Goal: Information Seeking & Learning: Learn about a topic

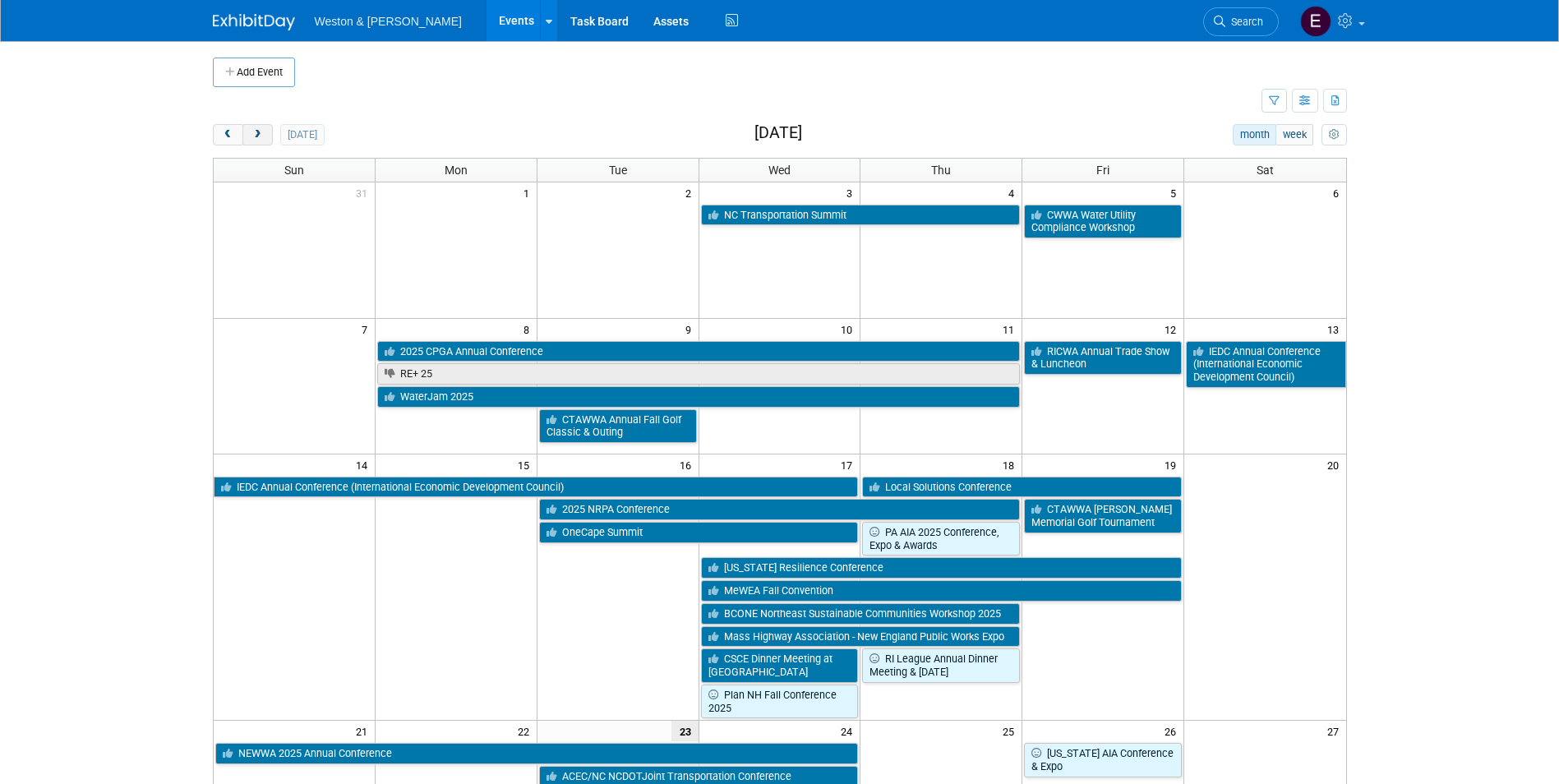
click at [259, 135] on span "next" at bounding box center [258, 135] width 12 height 11
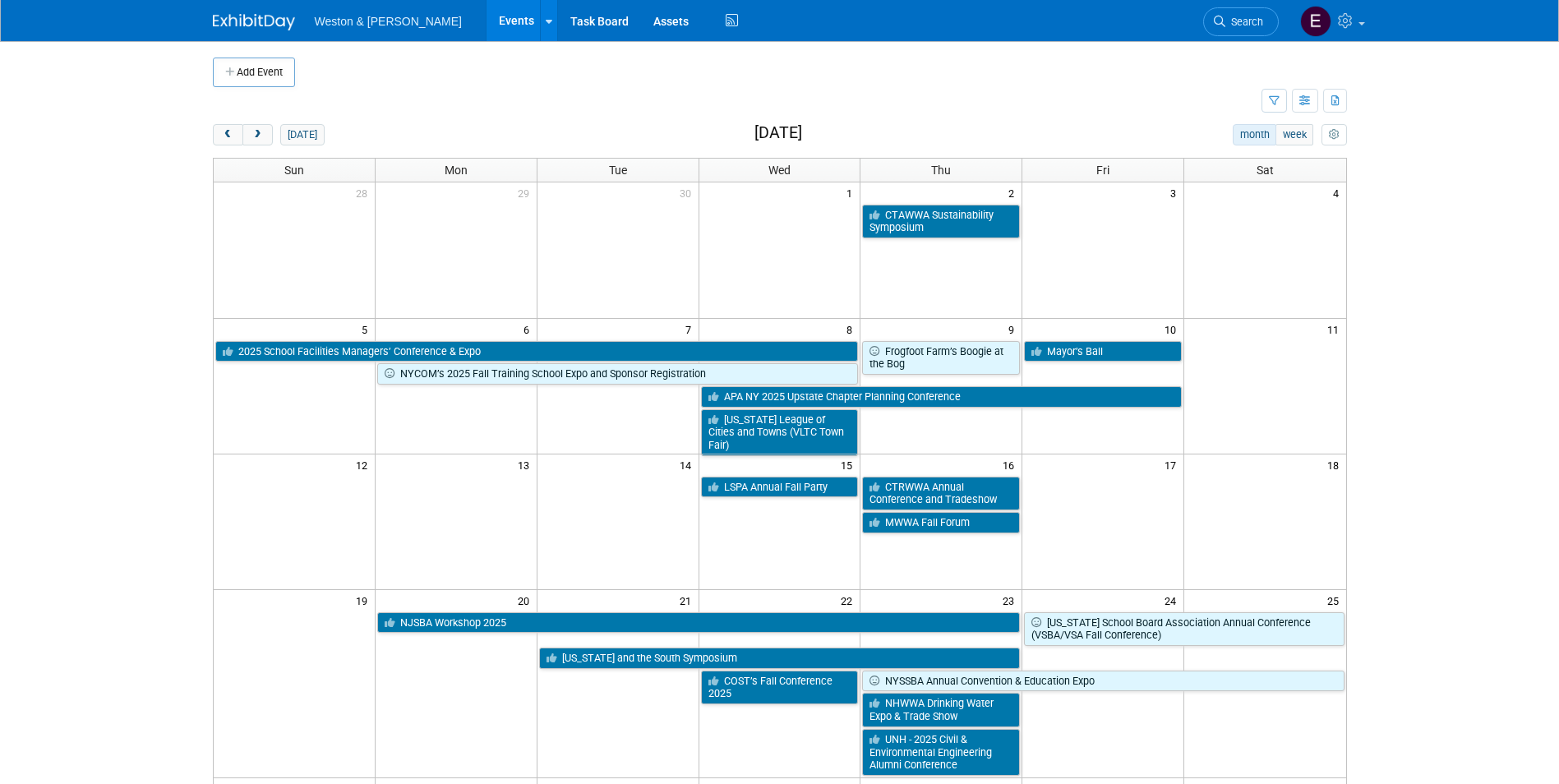
click at [271, 142] on button "next" at bounding box center [258, 134] width 31 height 21
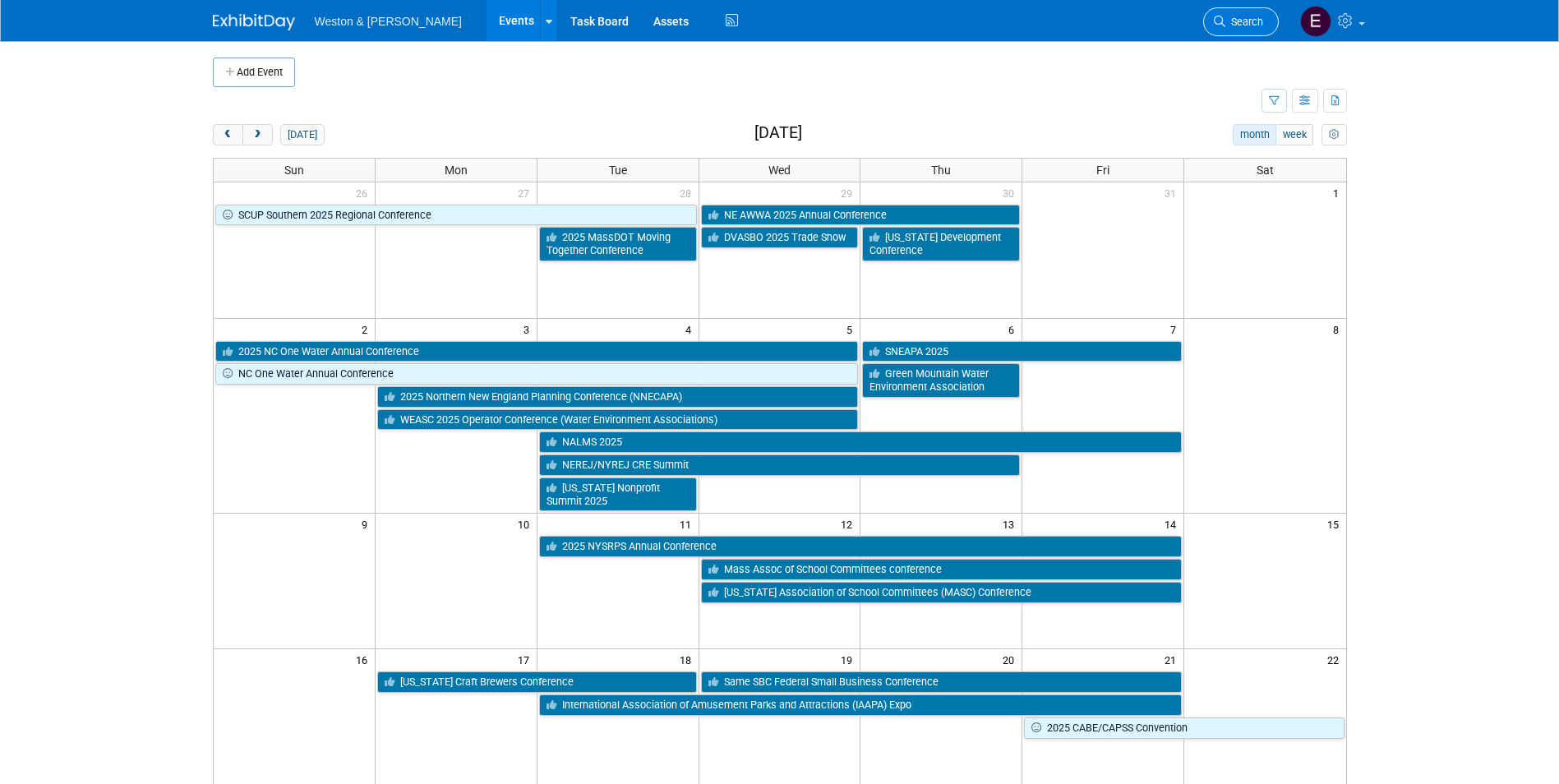
click at [1246, 19] on span "Search" at bounding box center [1244, 21] width 38 height 12
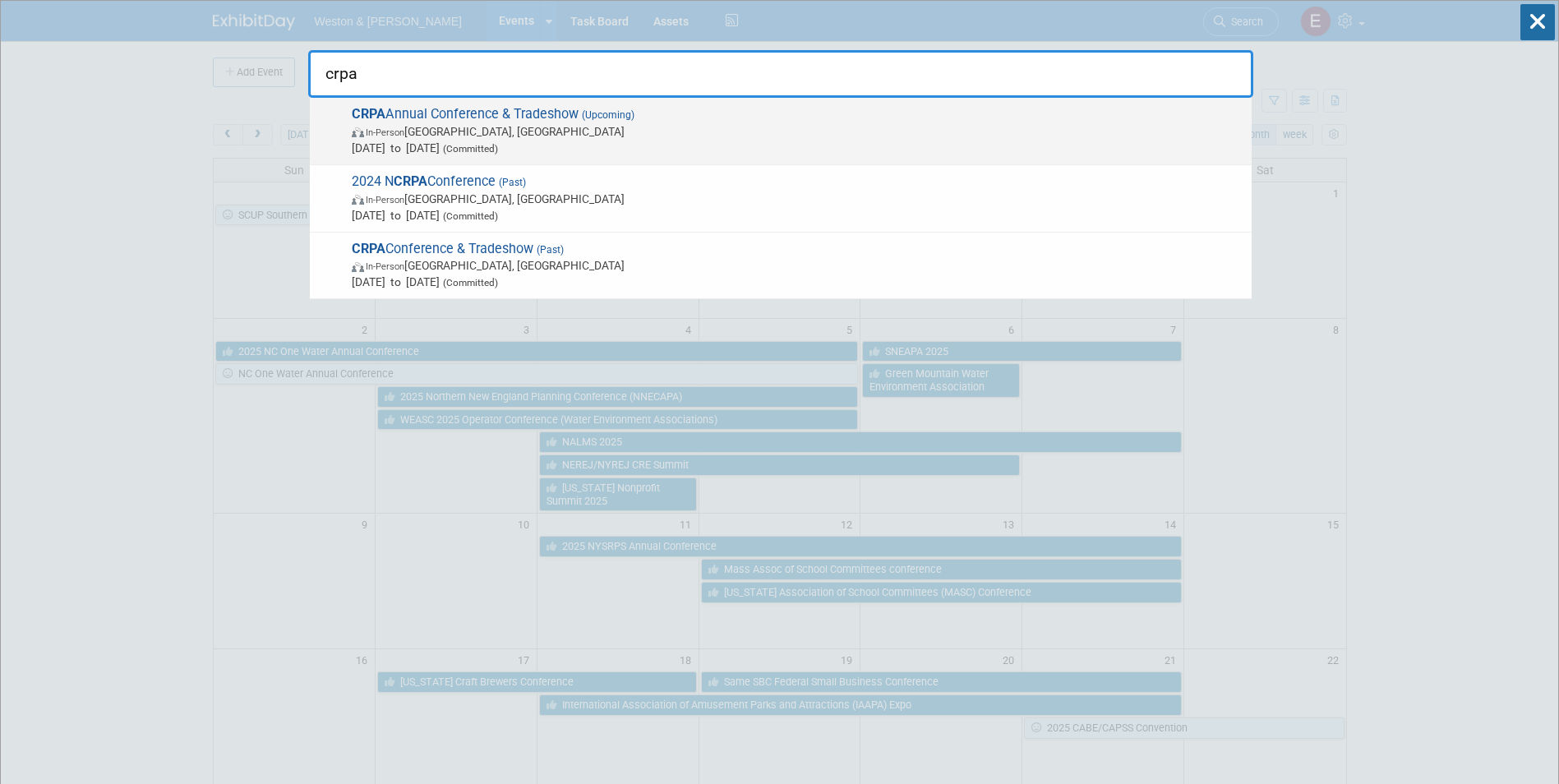
type input "crpa"
click at [756, 140] on span "[DATE] to [DATE] (Committed)" at bounding box center [797, 148] width 892 height 16
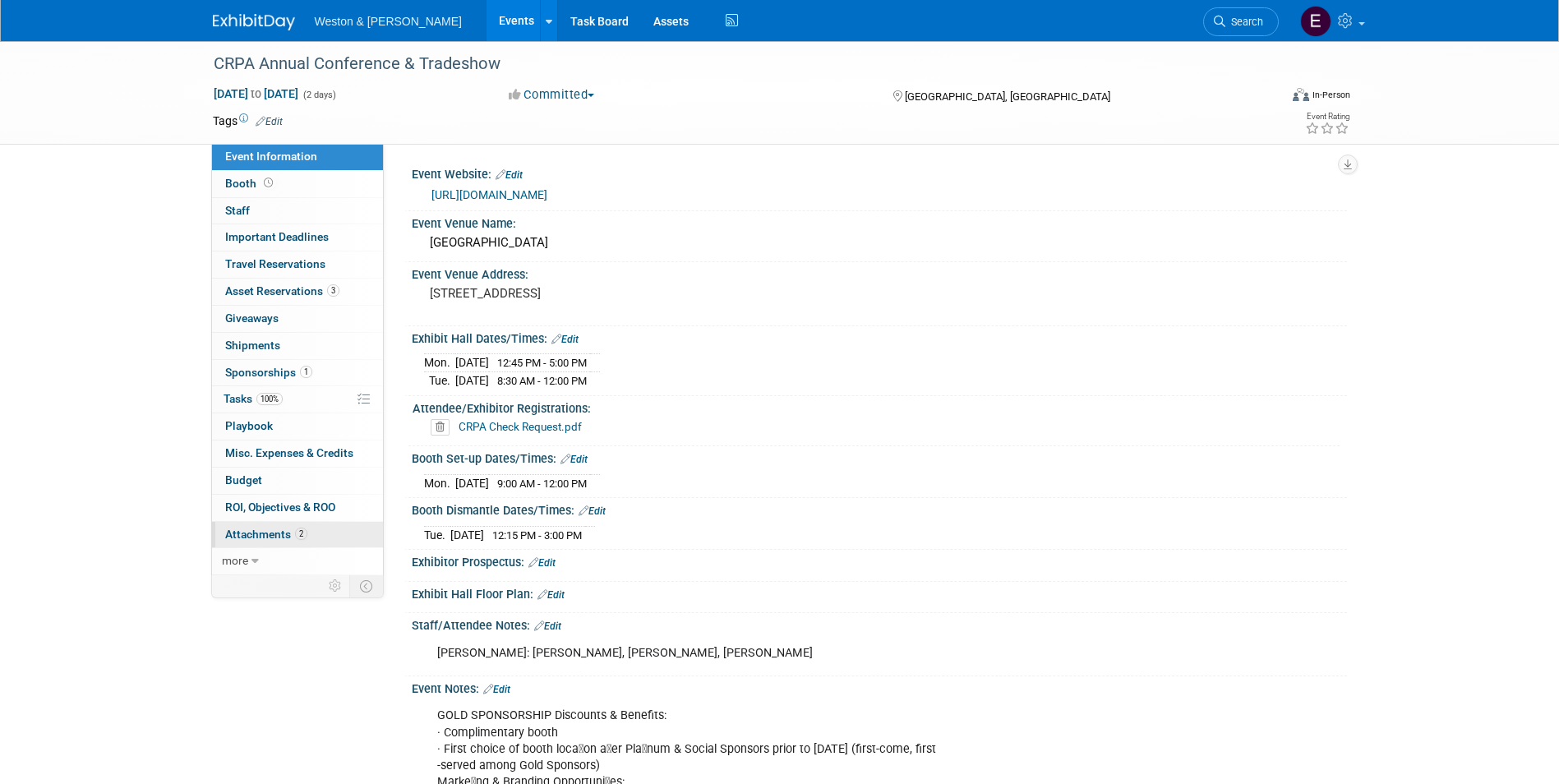
click at [246, 540] on span "Attachments 2" at bounding box center [266, 533] width 82 height 13
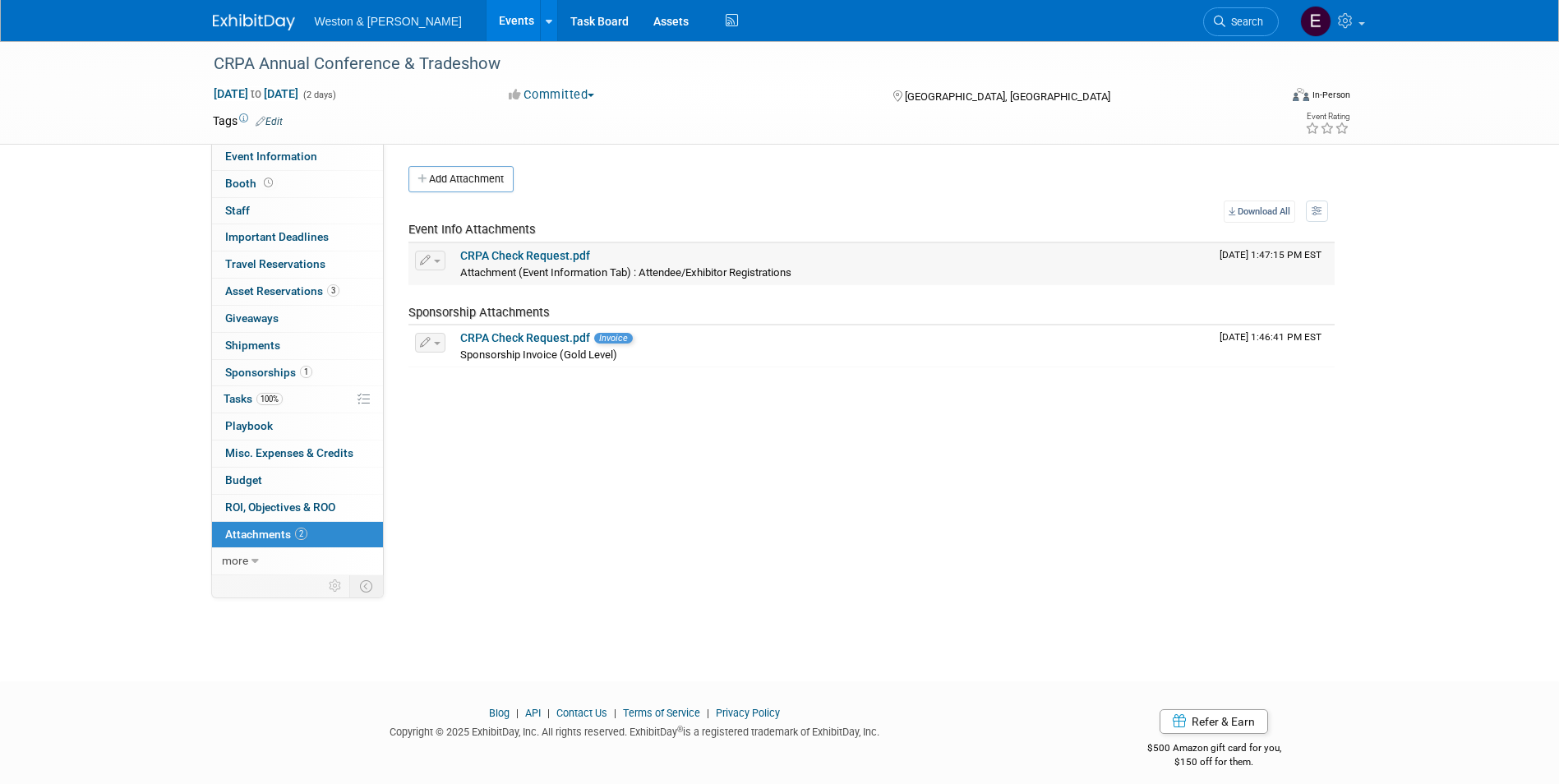
click at [532, 256] on link "CRPA Check Request.pdf" at bounding box center [525, 255] width 130 height 13
click at [282, 385] on link "1 Sponsorships 1" at bounding box center [297, 373] width 171 height 26
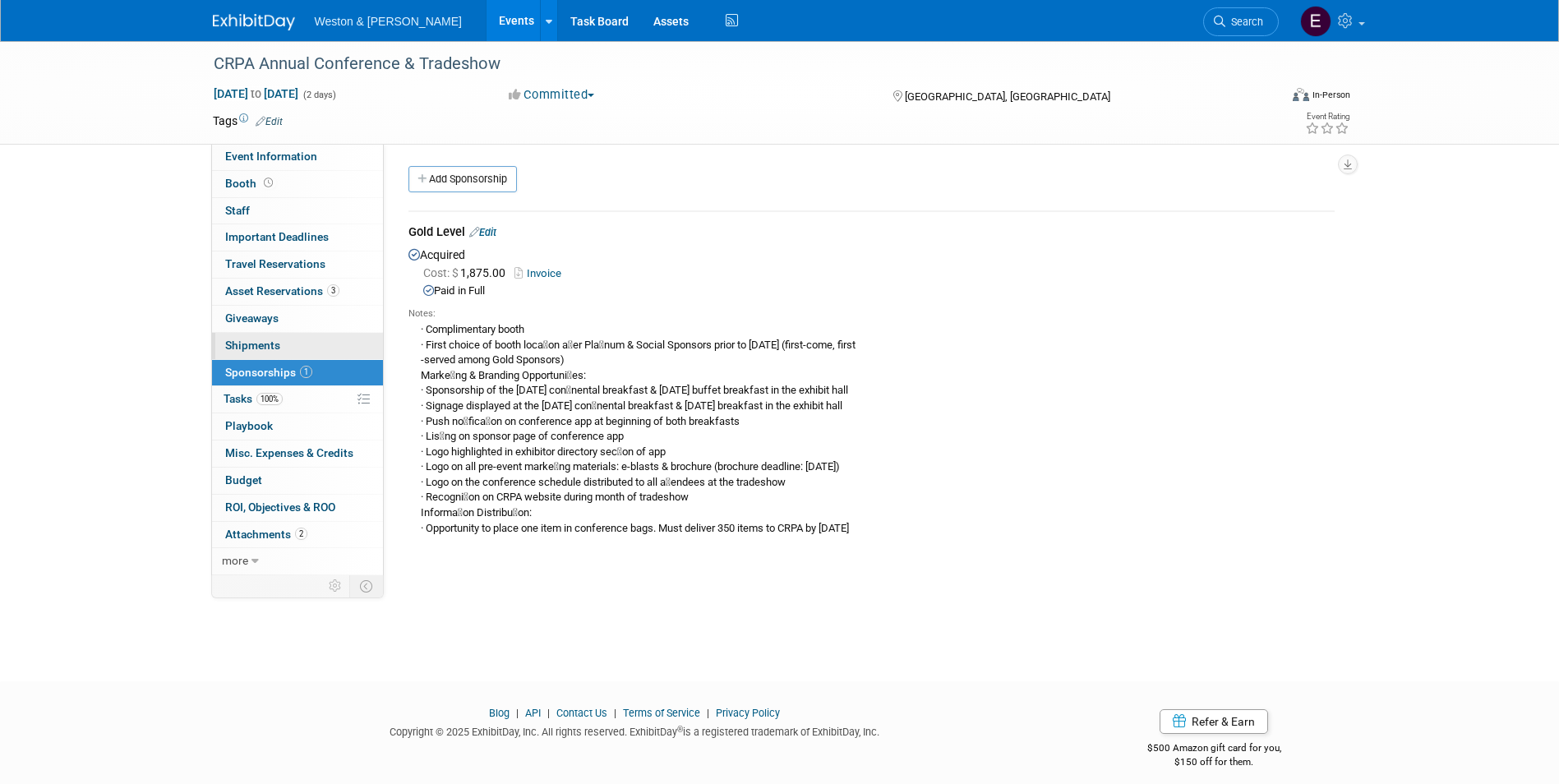
click at [284, 345] on link "0 Shipments 0" at bounding box center [297, 346] width 171 height 26
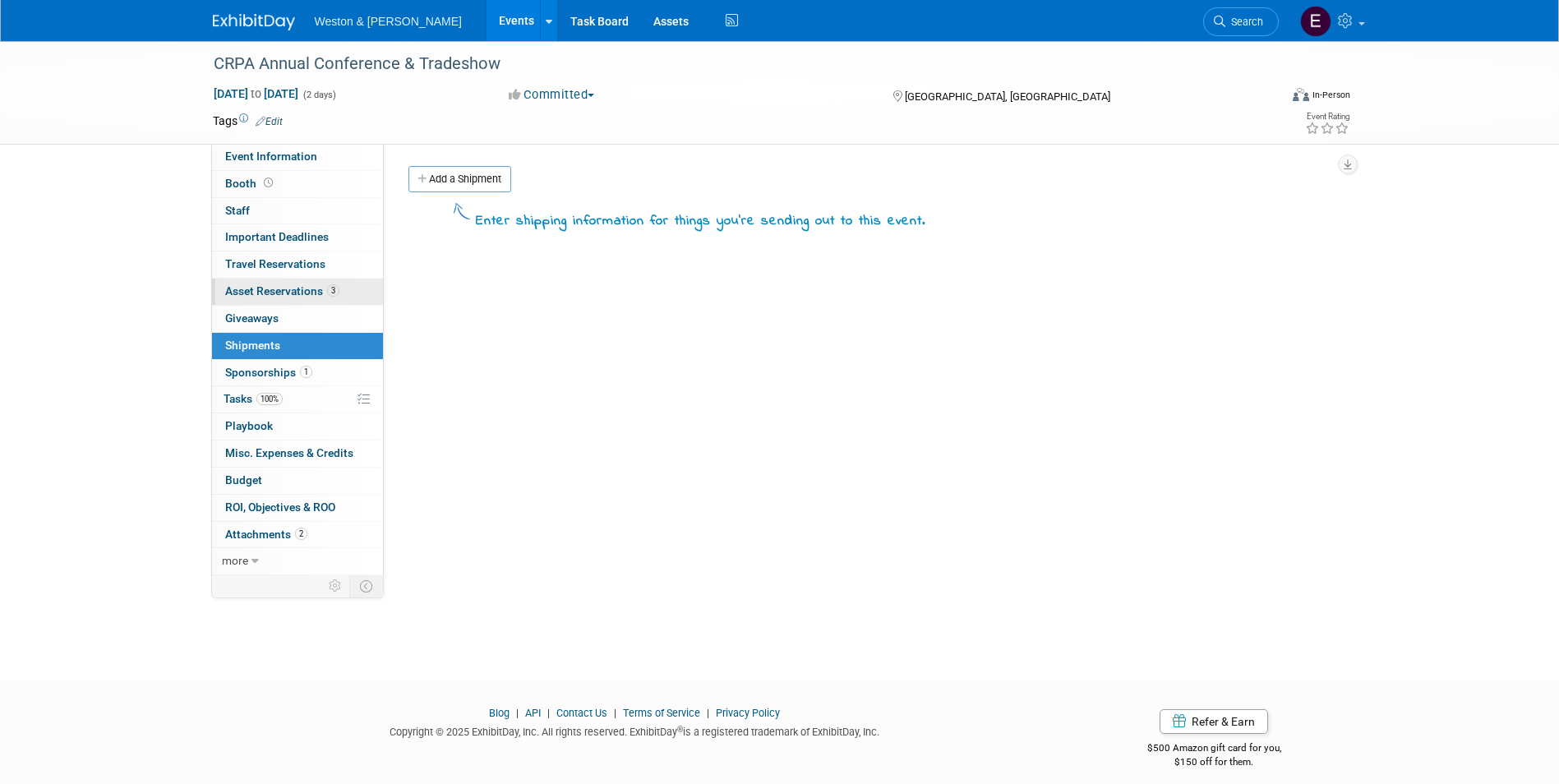
click at [292, 295] on span "Asset Reservations 3" at bounding box center [282, 290] width 114 height 13
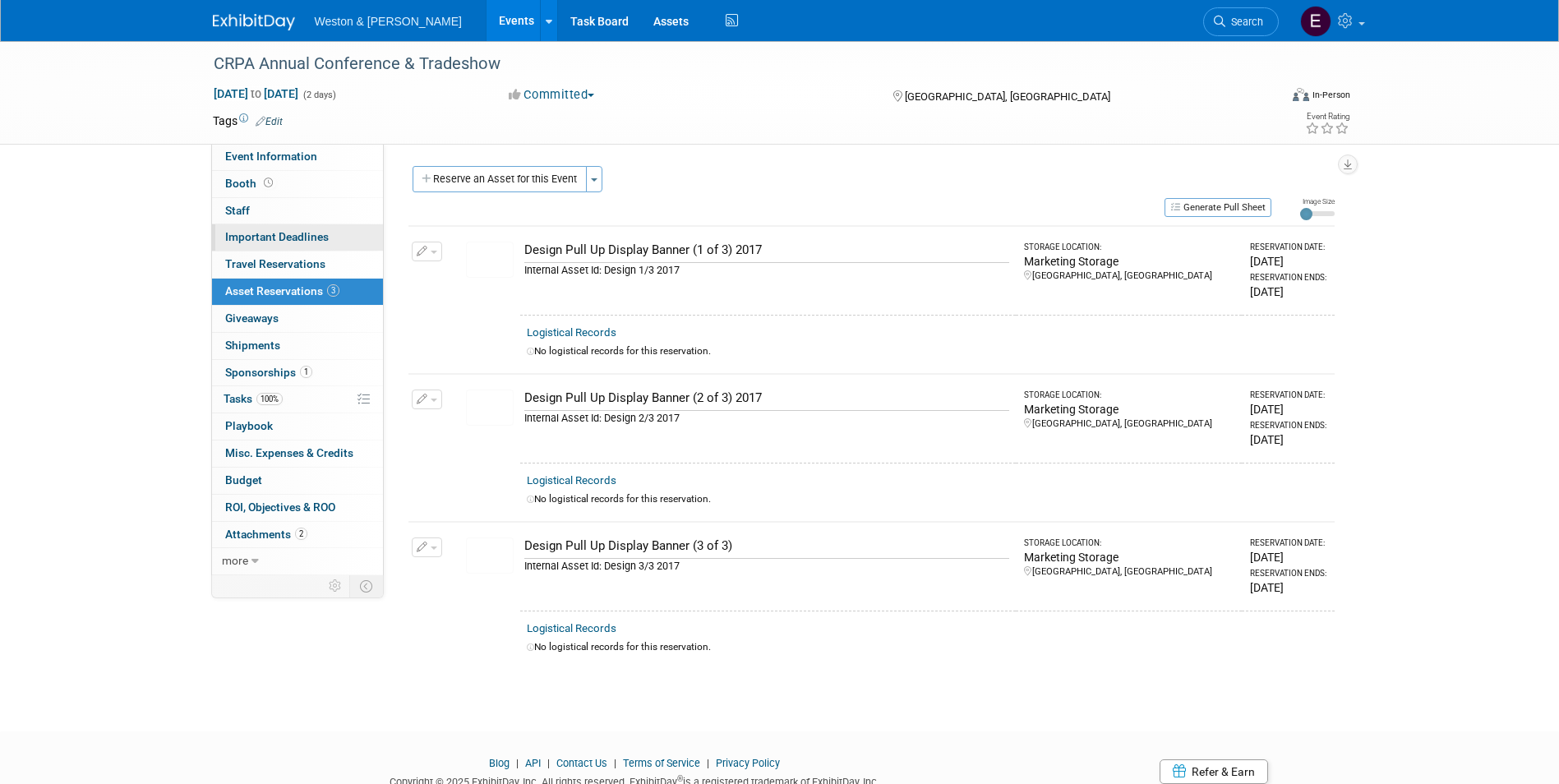
click at [282, 241] on span "Important Deadlines" at bounding box center [276, 236] width 103 height 13
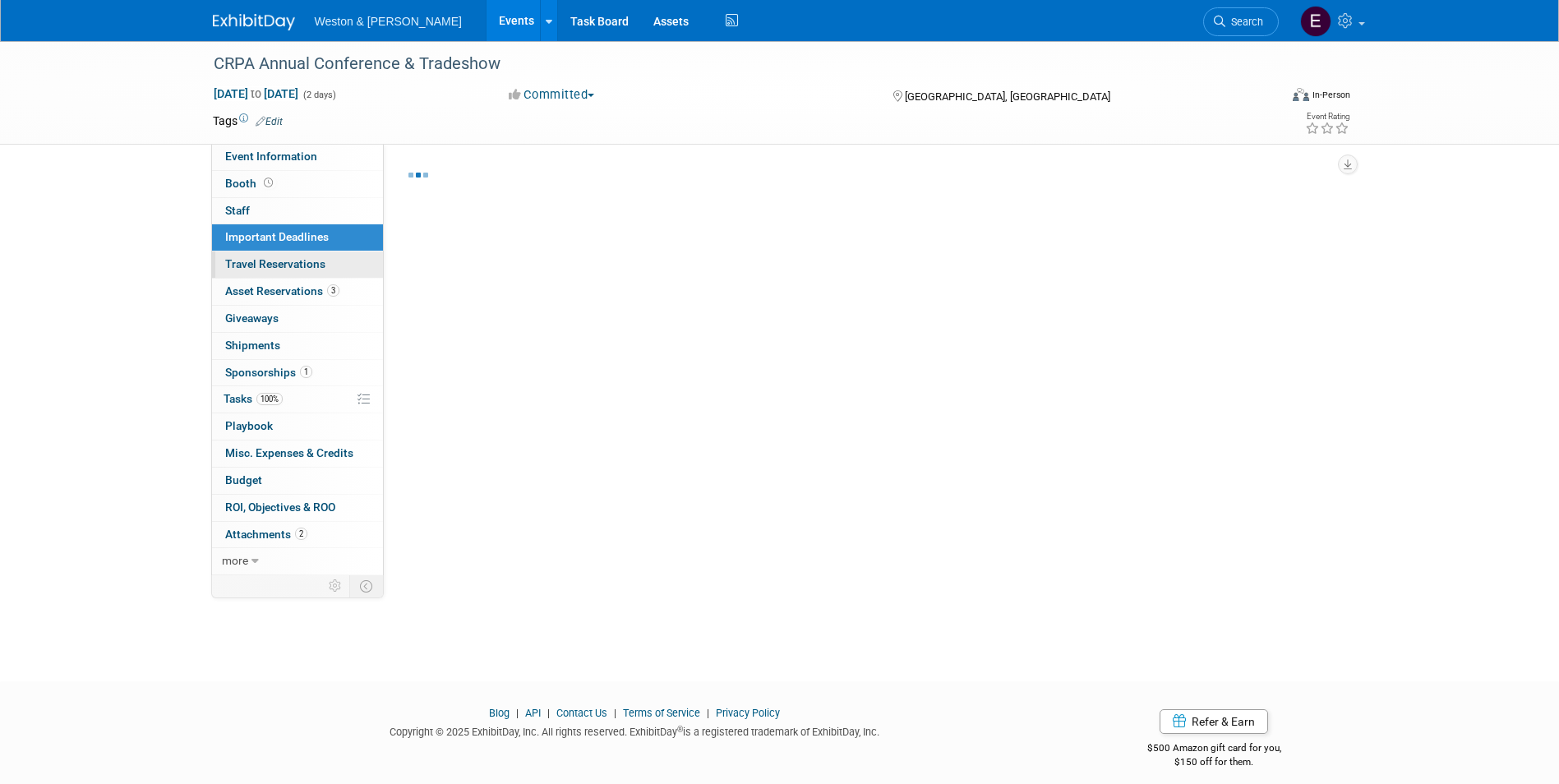
click at [281, 259] on span "Travel Reservations 0" at bounding box center [275, 263] width 100 height 13
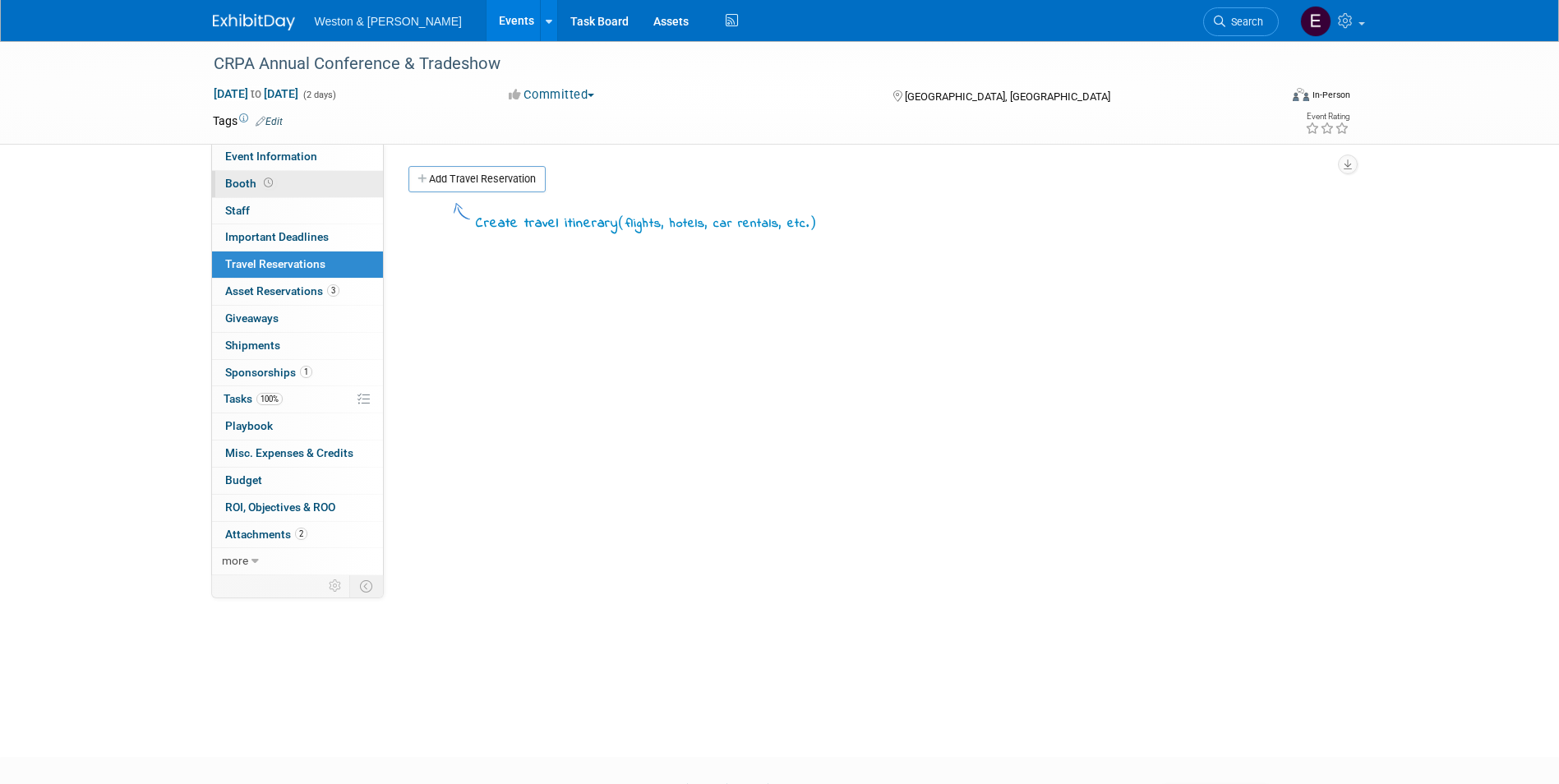
click at [294, 193] on link "Booth" at bounding box center [297, 183] width 171 height 26
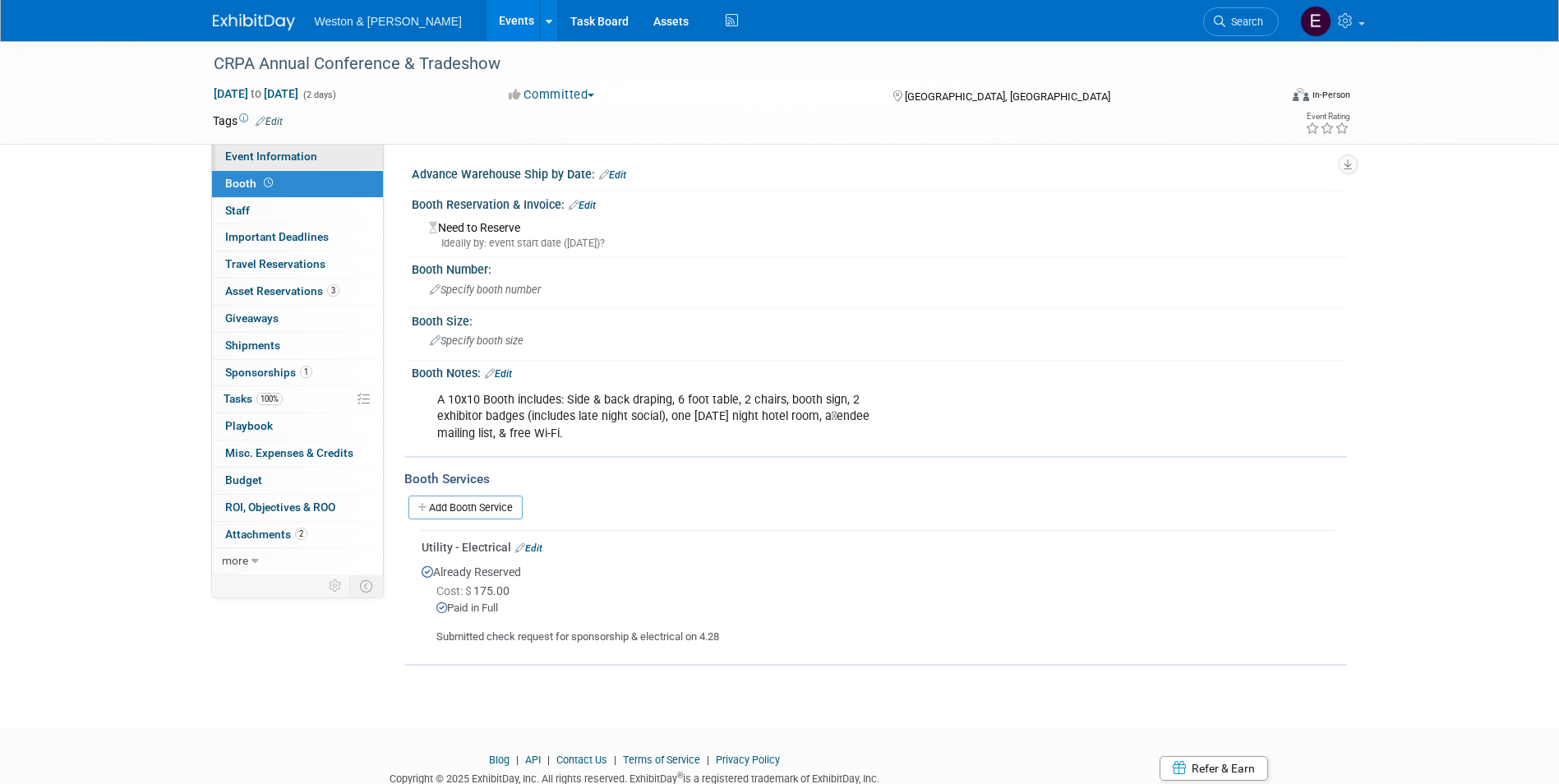
click at [294, 161] on span "Event Information" at bounding box center [271, 155] width 92 height 13
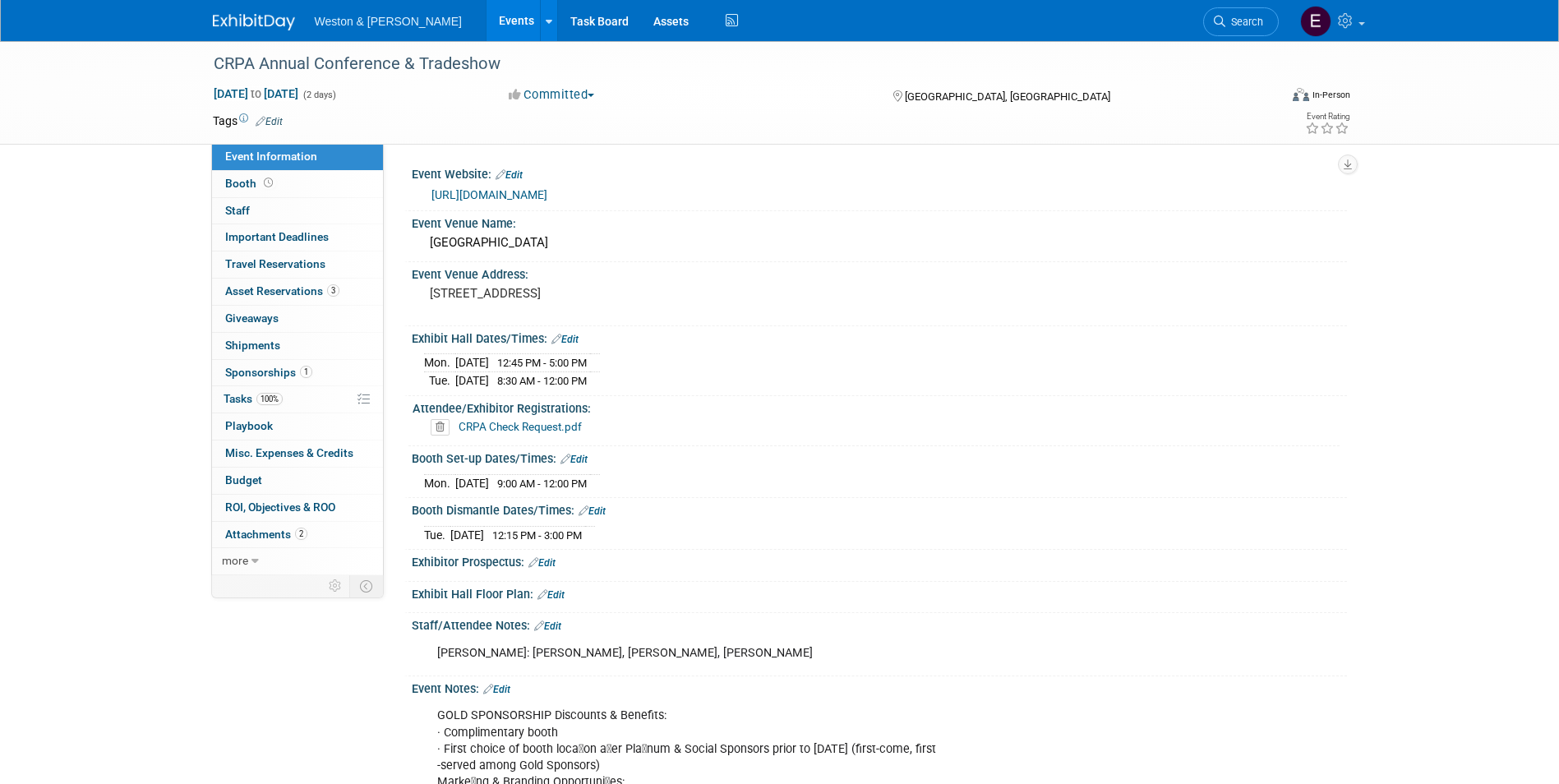
scroll to position [421, 0]
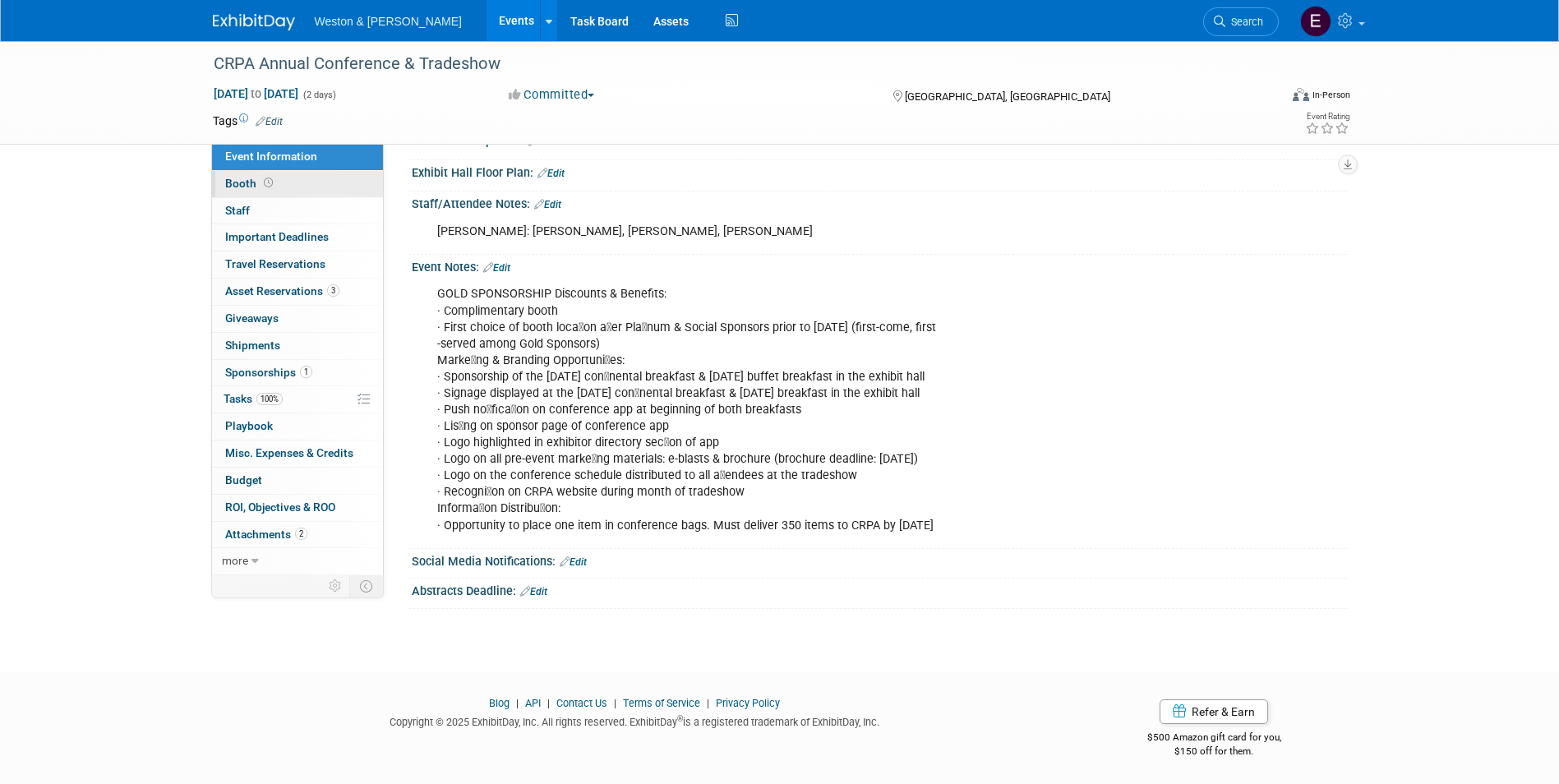
click at [266, 191] on link "Booth" at bounding box center [297, 183] width 171 height 26
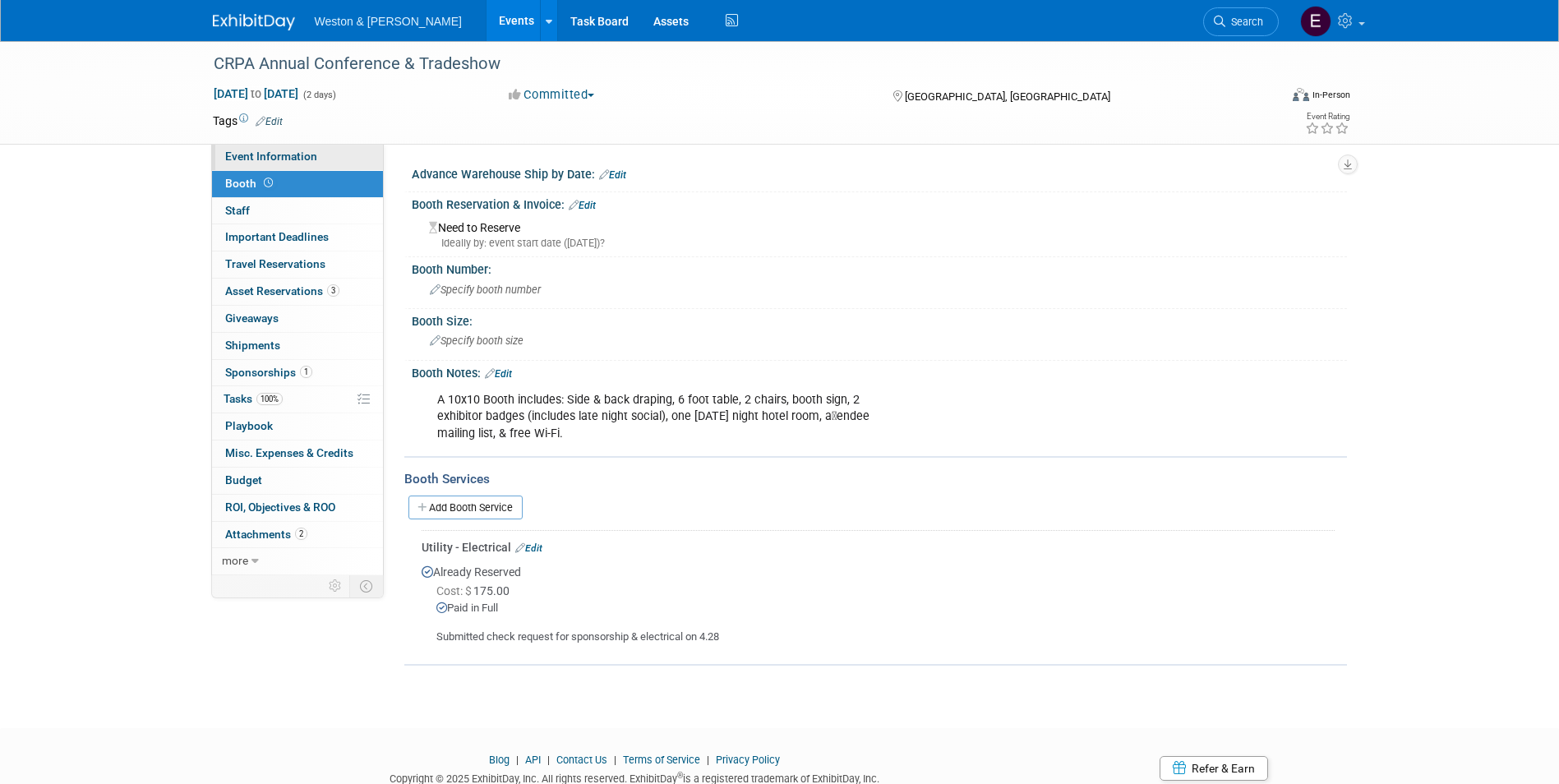
click at [288, 166] on link "Event Information" at bounding box center [297, 157] width 171 height 26
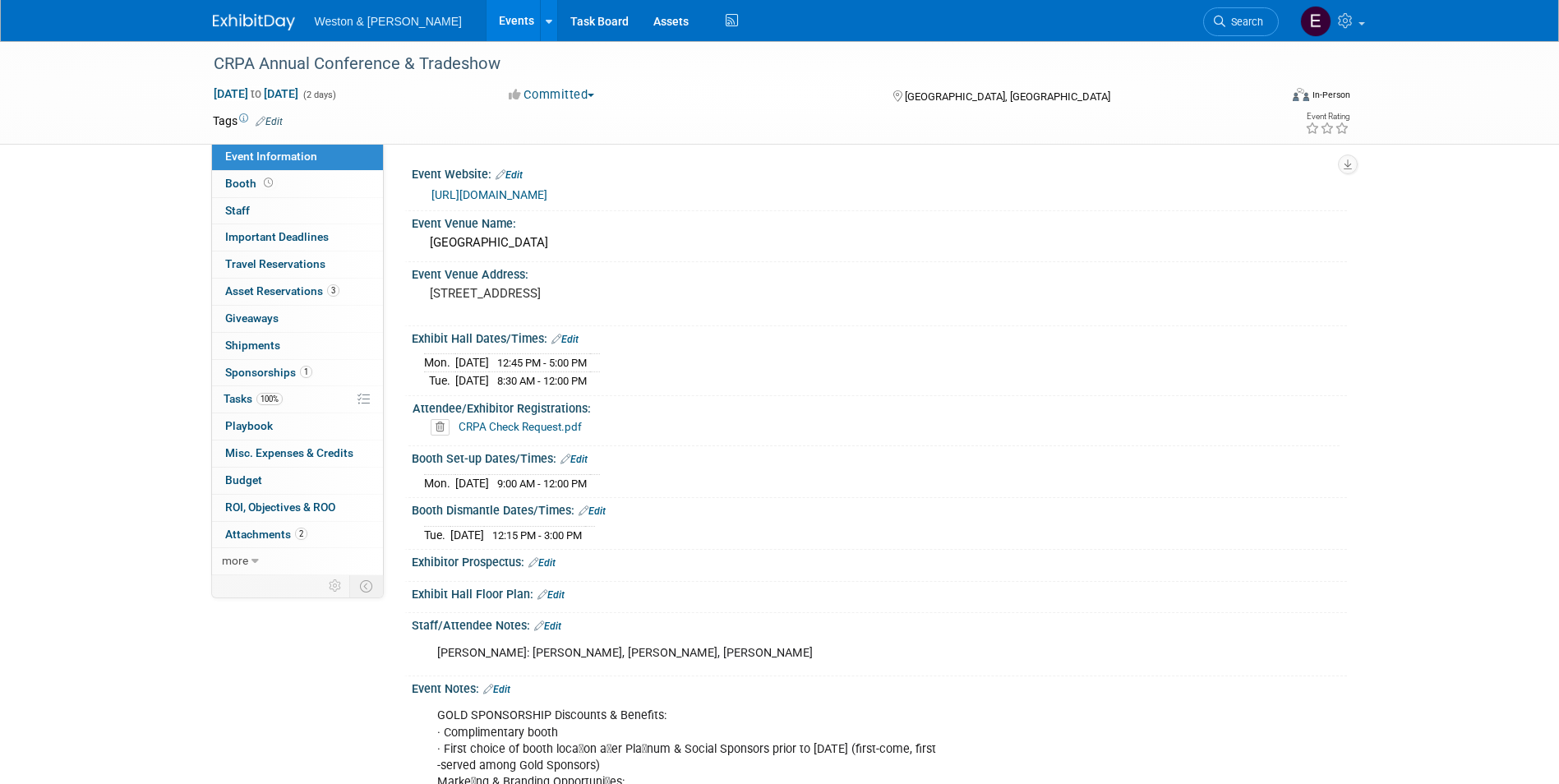
click at [458, 190] on link "https://crpa.com/conference/exhibit" at bounding box center [490, 195] width 116 height 13
click at [226, 561] on span "more" at bounding box center [235, 560] width 26 height 13
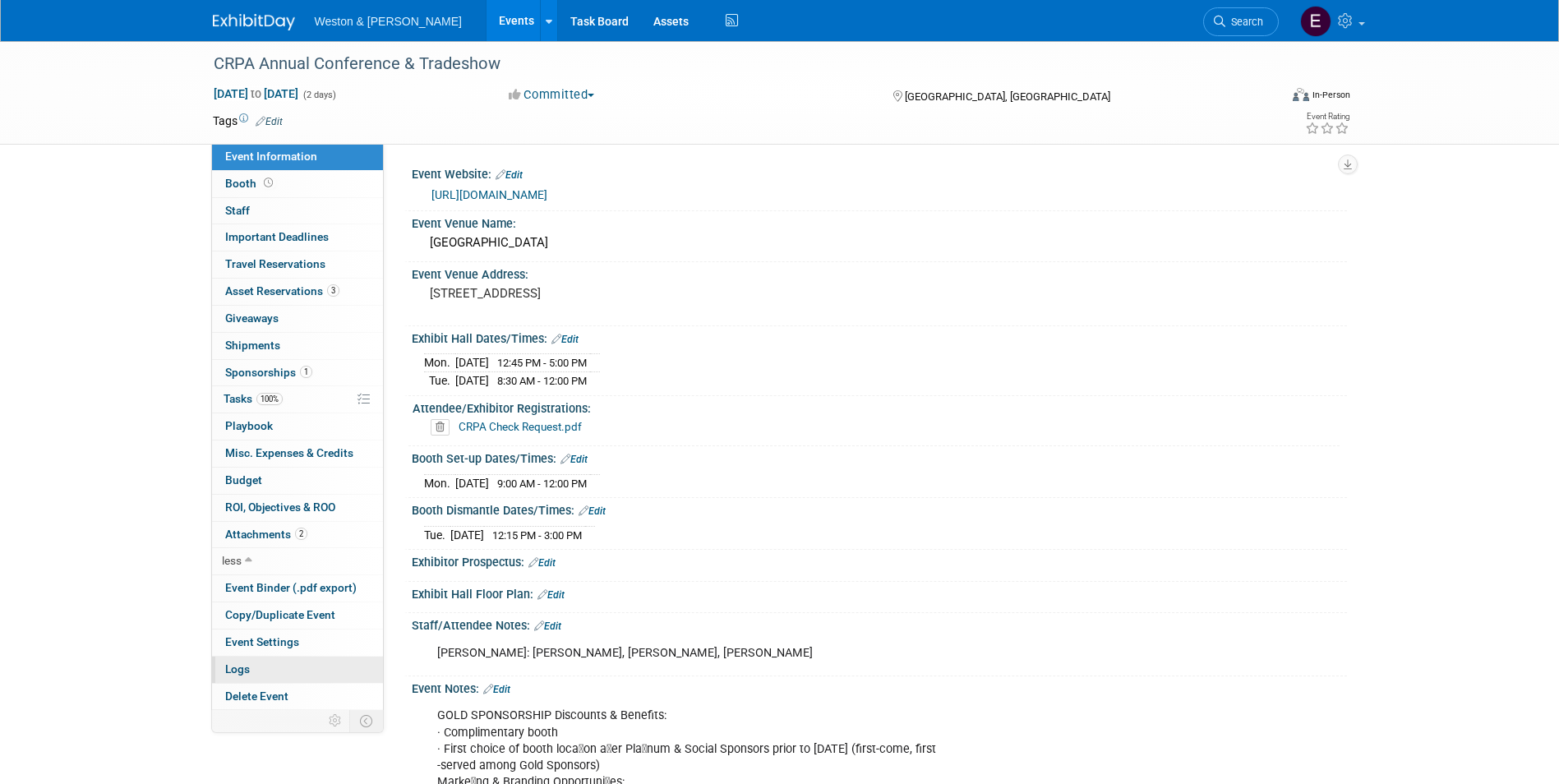
click at [254, 665] on link "Logs" at bounding box center [297, 669] width 171 height 26
